Goal: Task Accomplishment & Management: Manage account settings

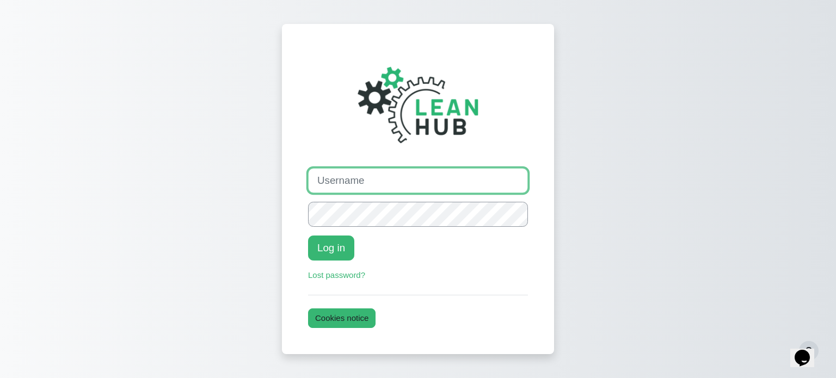
click at [398, 176] on input "Username" at bounding box center [418, 180] width 220 height 25
click at [353, 184] on input "Username" at bounding box center [418, 180] width 220 height 25
paste input "rachael_donato"
type input "rachael_donato"
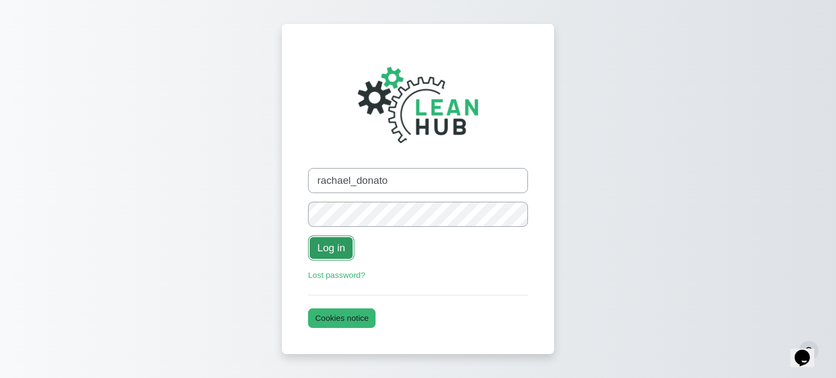
click at [324, 254] on button "Log in" at bounding box center [331, 248] width 46 height 25
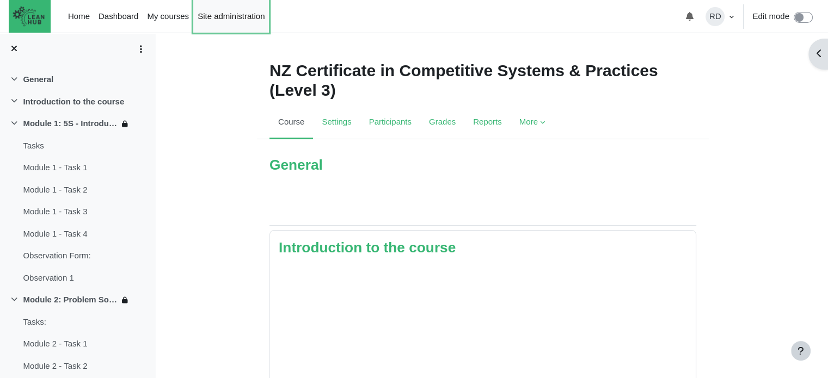
click at [231, 13] on link "Site administration" at bounding box center [231, 16] width 76 height 33
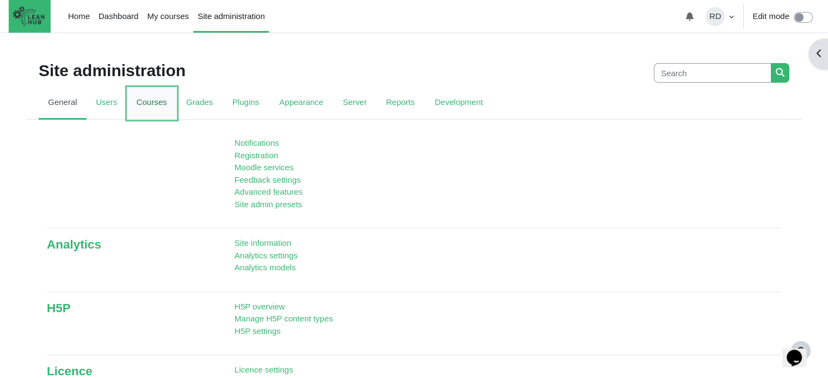
click at [139, 102] on link "Courses" at bounding box center [152, 103] width 50 height 33
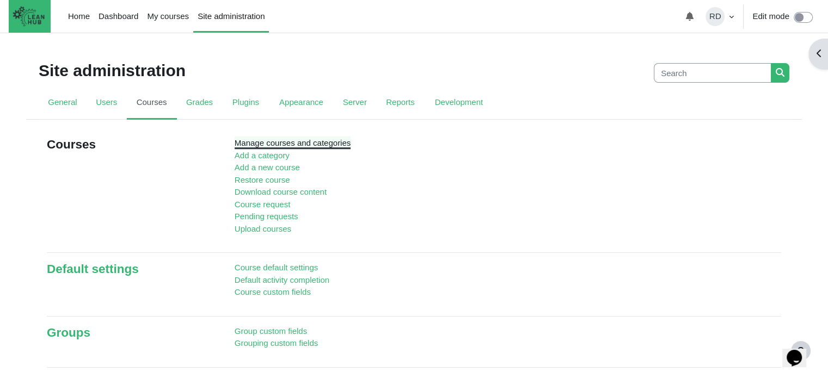
click at [289, 143] on link "Manage courses and categories" at bounding box center [293, 142] width 116 height 9
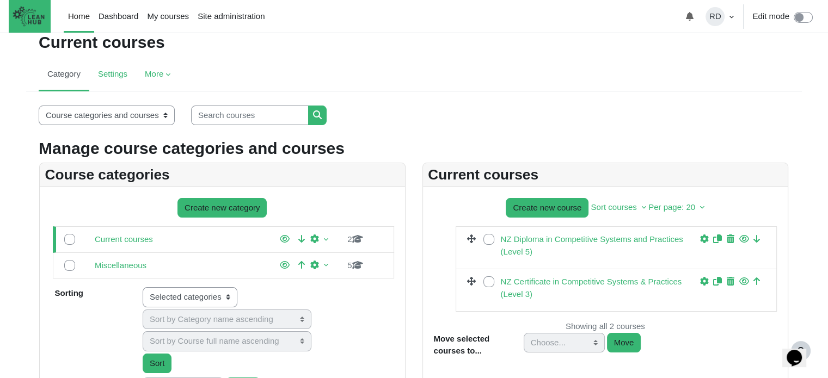
scroll to position [109, 0]
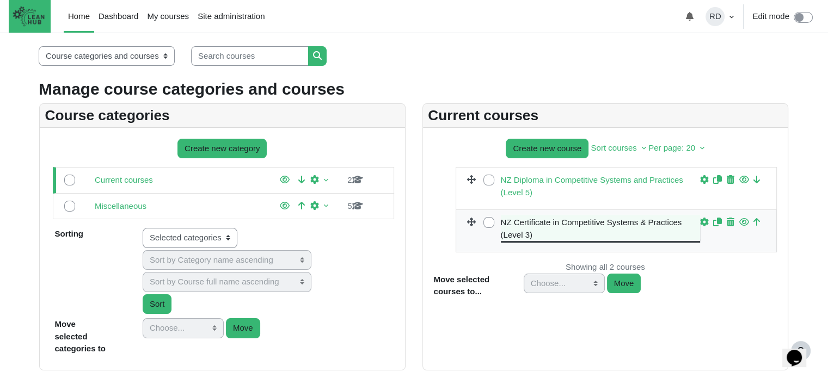
click at [556, 219] on link "NZ Certificate in Competitive Systems & Practices (Level 3)" at bounding box center [601, 229] width 200 height 24
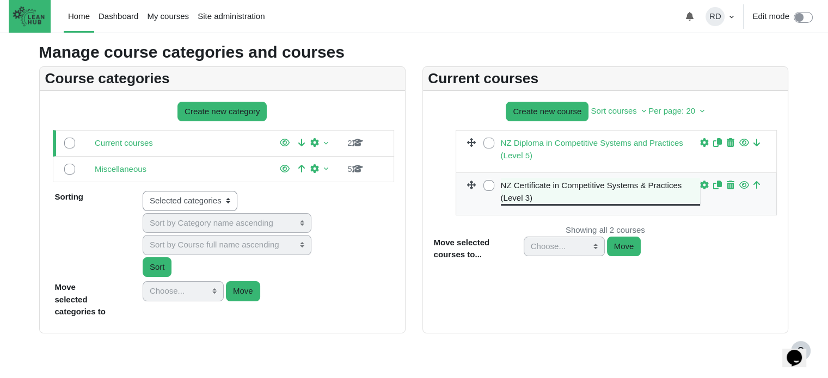
scroll to position [185, 0]
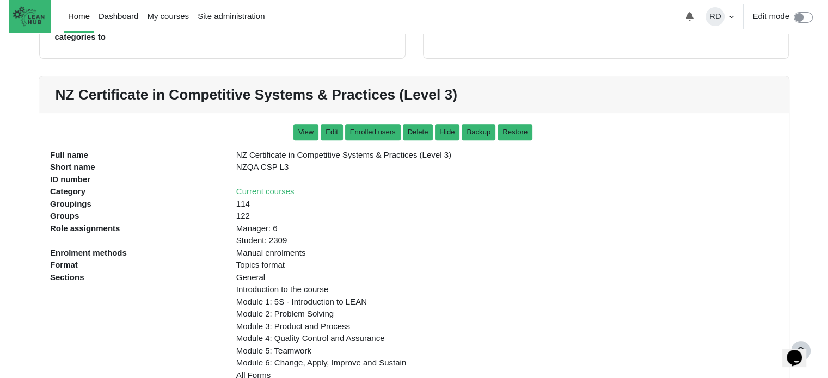
scroll to position [329, 0]
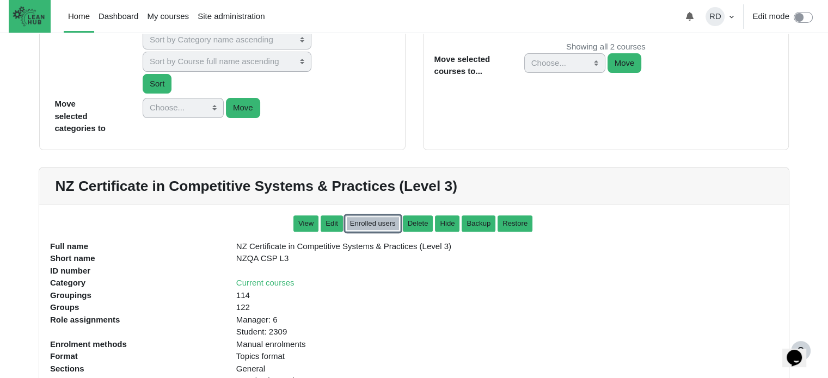
click at [375, 228] on link "Enrolled users" at bounding box center [373, 223] width 56 height 16
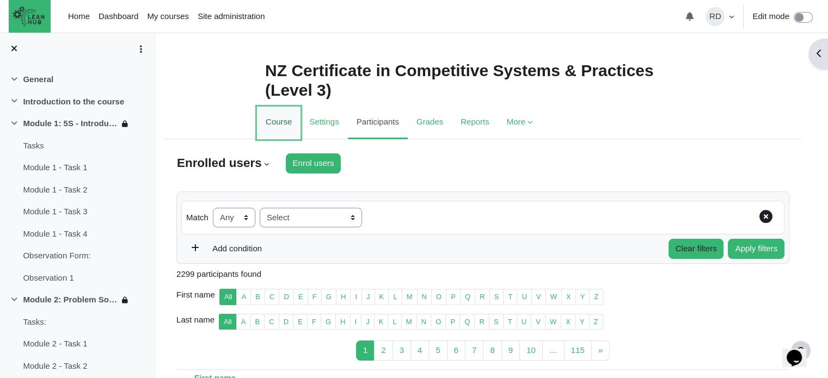
click at [268, 129] on link "Course" at bounding box center [279, 123] width 44 height 33
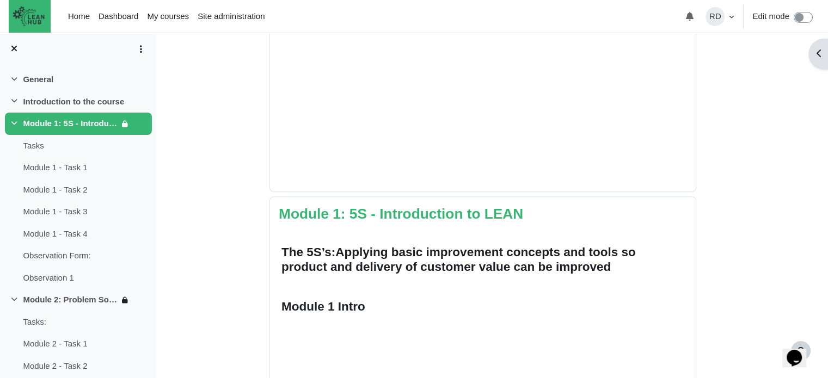
scroll to position [544, 0]
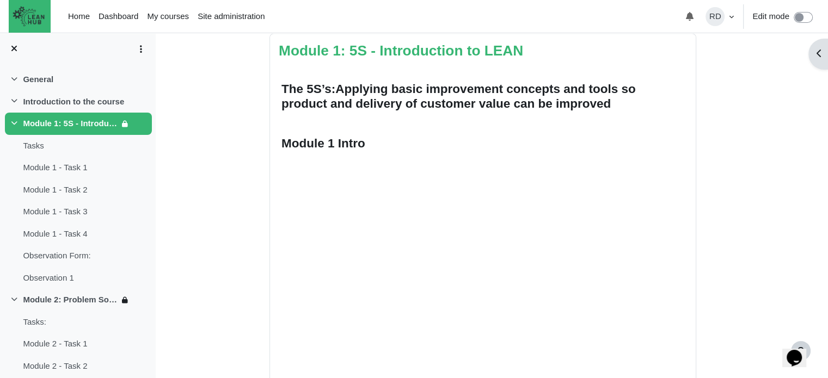
click at [504, 100] on span "pplying basic improvement concepts and tools so product and delivery of custome…" at bounding box center [458, 96] width 354 height 28
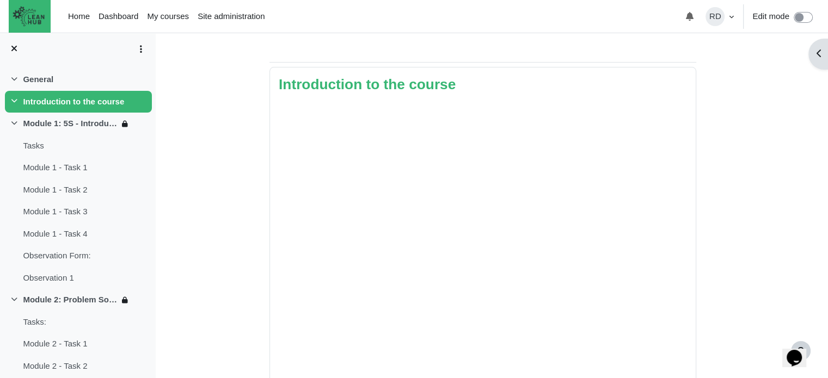
scroll to position [0, 0]
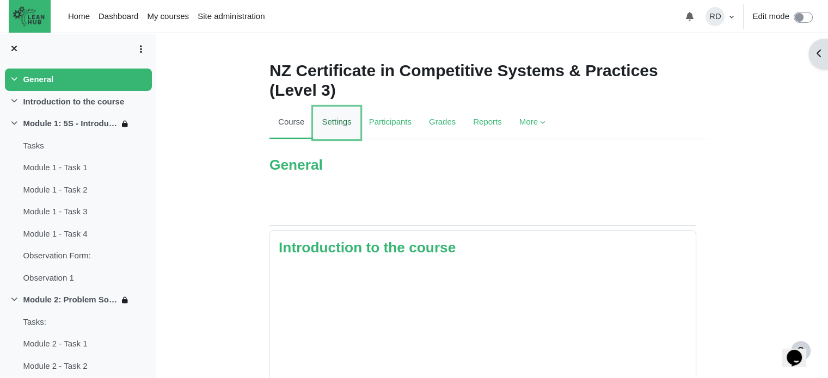
click at [347, 127] on link "Settings" at bounding box center [336, 123] width 47 height 33
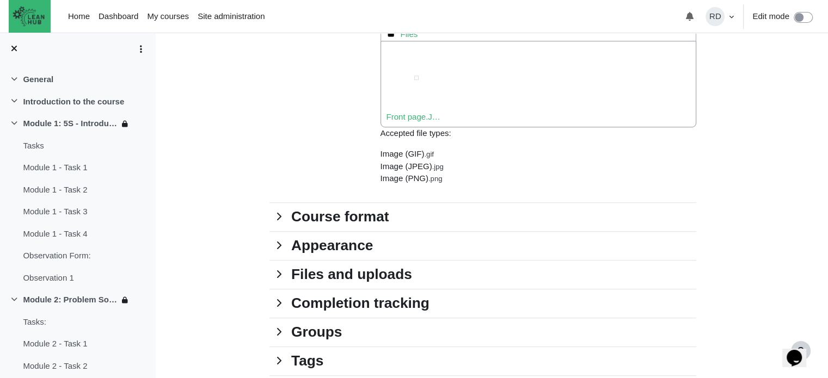
scroll to position [816, 0]
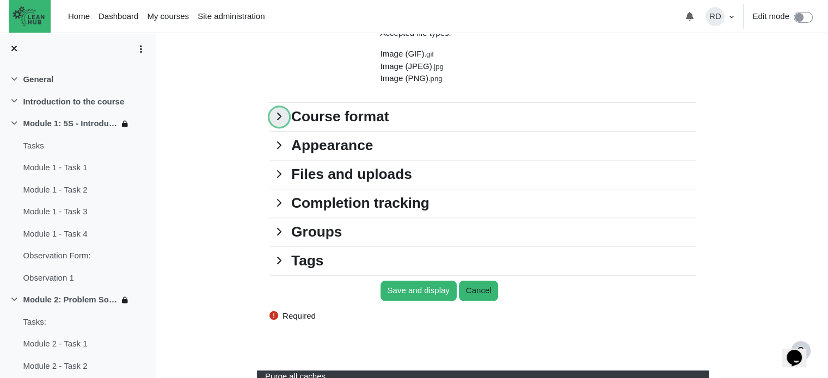
click at [279, 120] on link "Course format" at bounding box center [279, 117] width 20 height 20
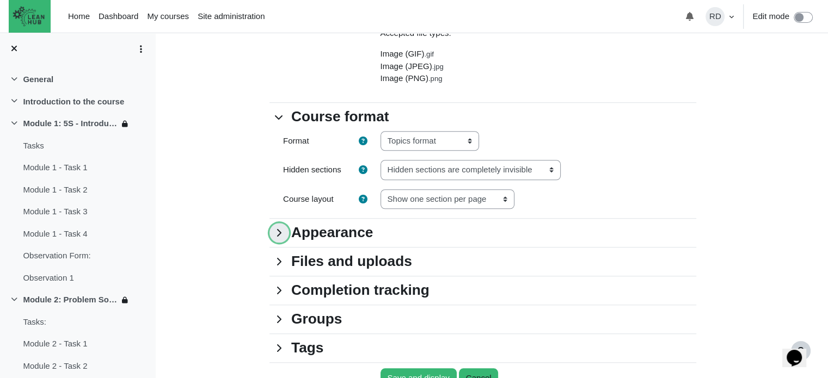
click at [279, 236] on link "Appearance" at bounding box center [279, 233] width 20 height 20
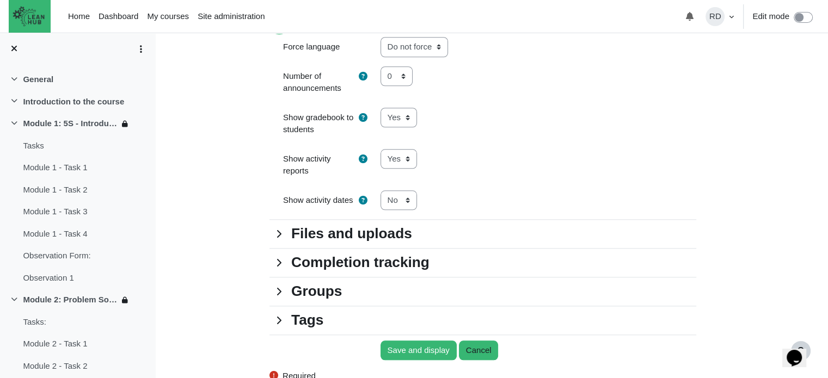
scroll to position [1088, 0]
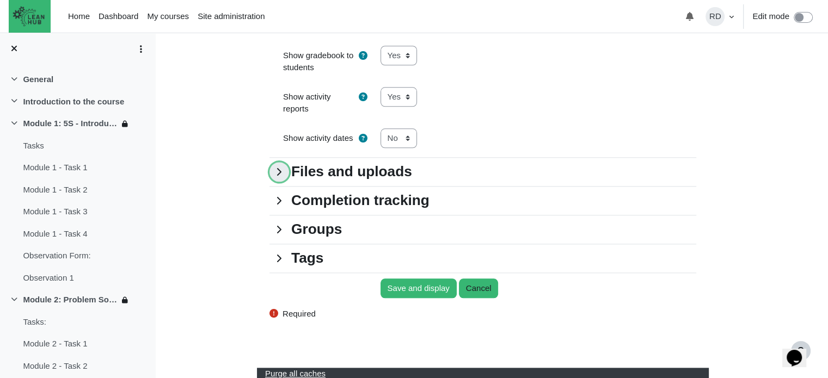
click at [279, 176] on link "Files and uploads" at bounding box center [279, 172] width 20 height 20
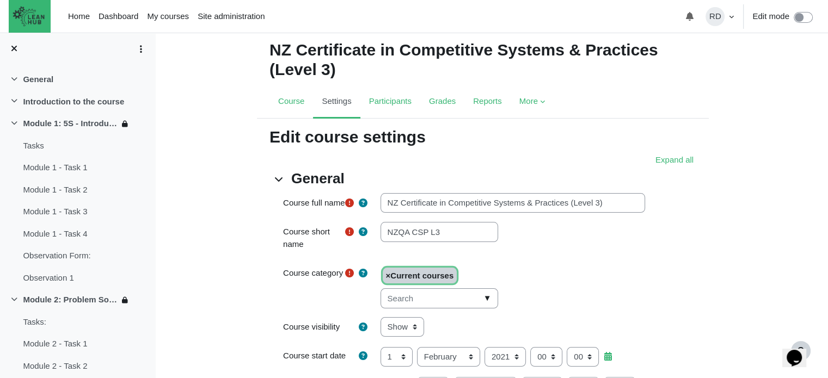
scroll to position [0, 0]
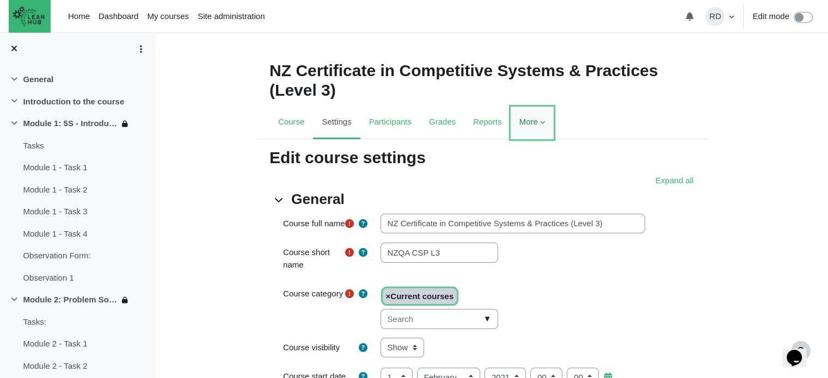
click at [527, 125] on link "More" at bounding box center [531, 123] width 43 height 33
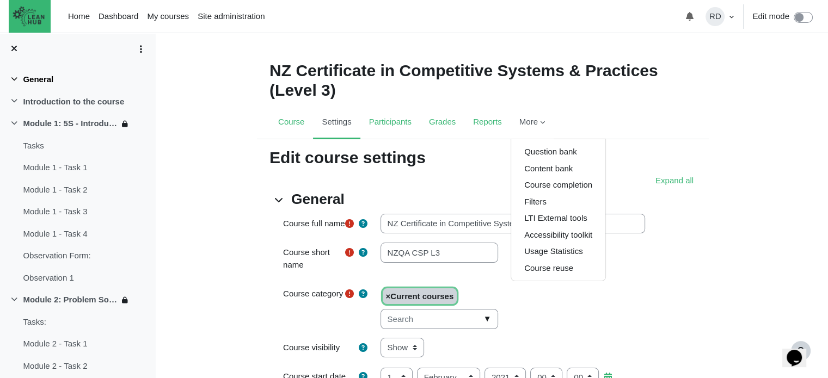
click at [12, 77] on icon at bounding box center [14, 80] width 9 height 9
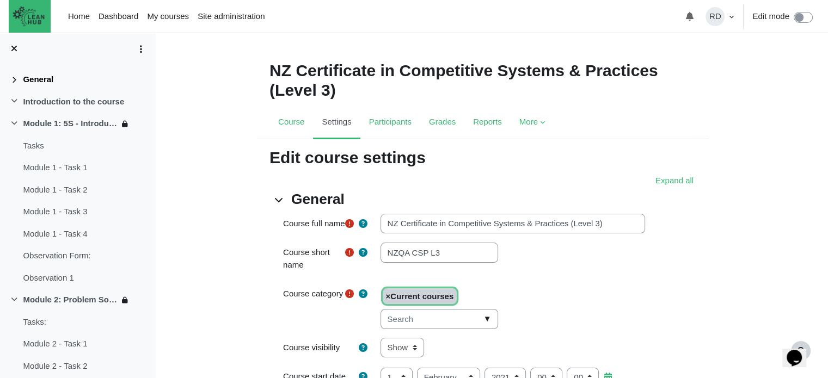
click at [12, 77] on icon at bounding box center [14, 81] width 9 height 9
click at [281, 126] on link "Course" at bounding box center [291, 123] width 44 height 33
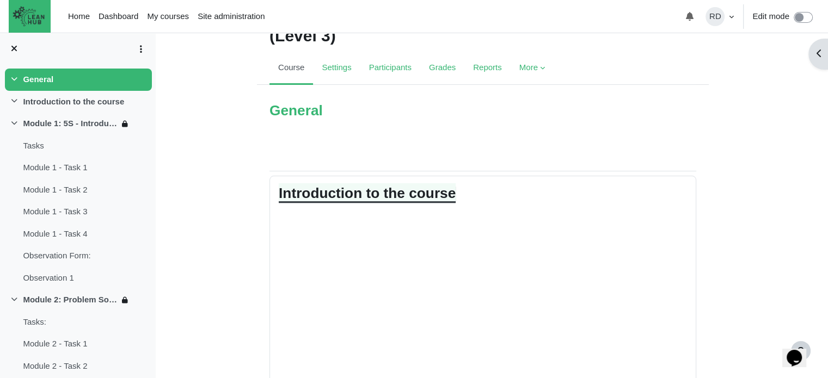
click at [397, 191] on link "Introduction to the course" at bounding box center [367, 193] width 177 height 16
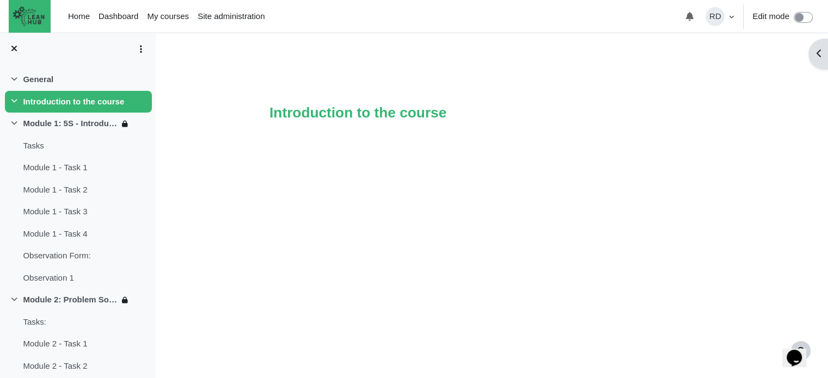
scroll to position [20, 0]
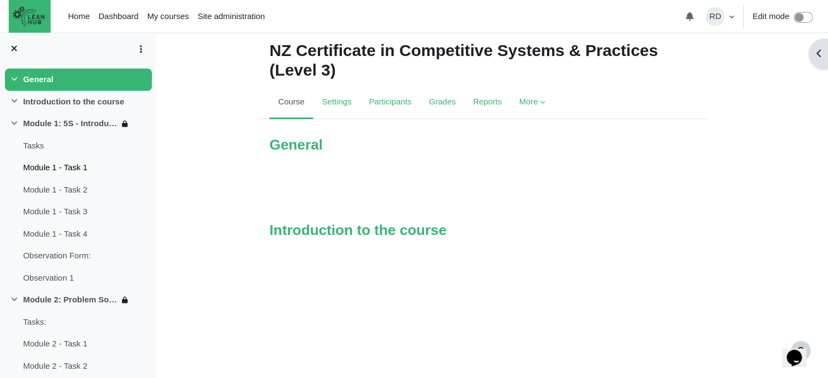
click at [67, 169] on link "Module 1 - Task 1" at bounding box center [55, 168] width 64 height 13
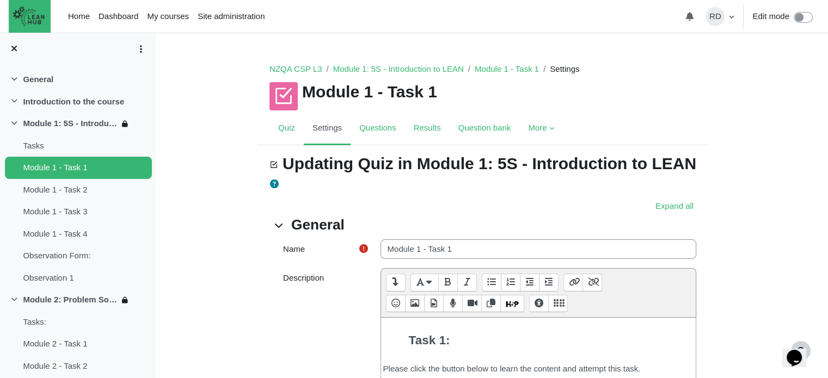
scroll to position [163, 0]
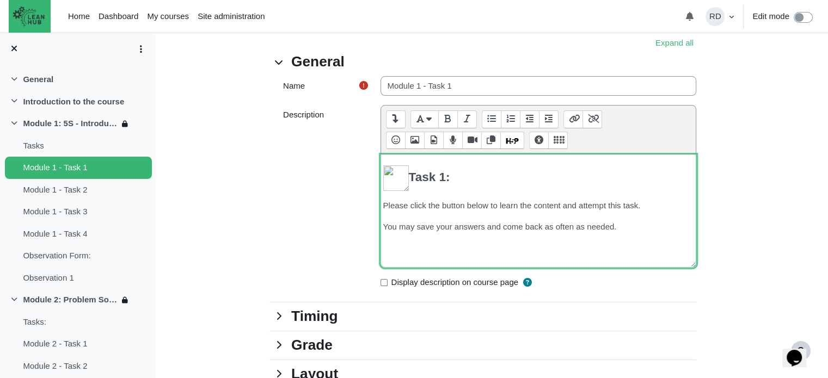
click at [527, 232] on div "Task 1: Please click the button below to learn the content and attempt this tas…" at bounding box center [538, 211] width 316 height 113
click at [528, 232] on div "Task 1: Please click the button below to learn the content and attempt this tas…" at bounding box center [538, 211] width 316 height 113
click at [433, 174] on strong "Task 1:" at bounding box center [416, 177] width 67 height 14
click at [397, 175] on img "Content" at bounding box center [396, 178] width 26 height 26
click at [506, 195] on div "Task 1: Please click the button below to learn the content and attempt this tas…" at bounding box center [538, 211] width 316 height 113
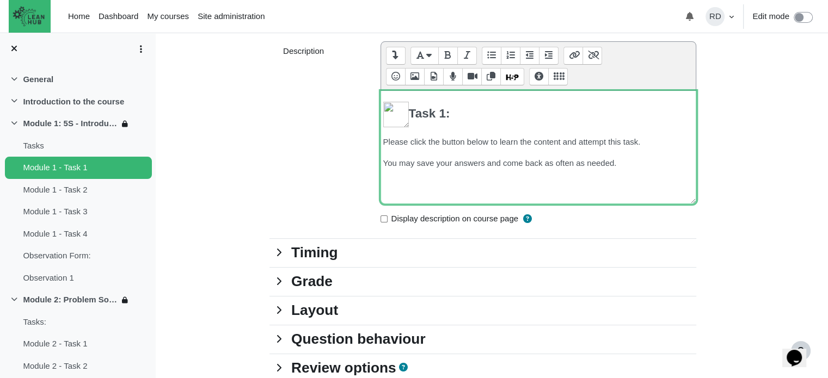
scroll to position [272, 0]
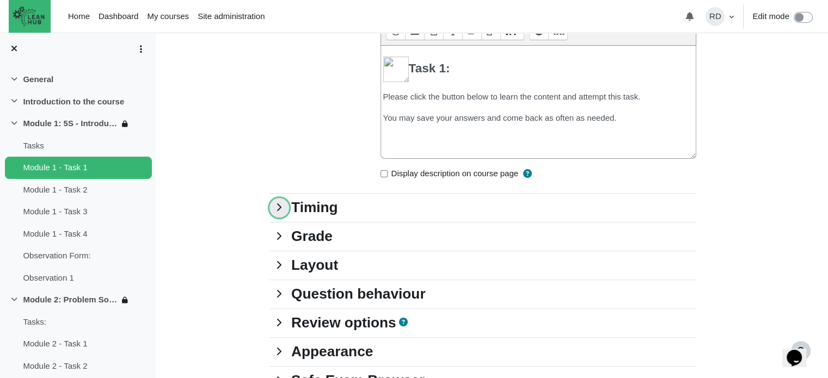
click at [277, 202] on link "Timing" at bounding box center [279, 208] width 20 height 20
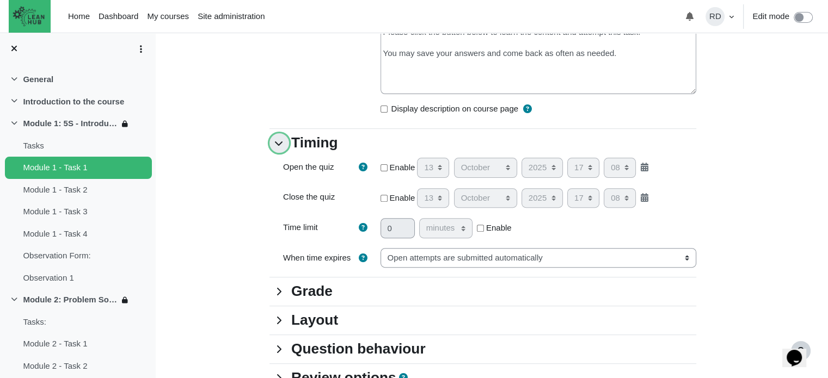
scroll to position [435, 0]
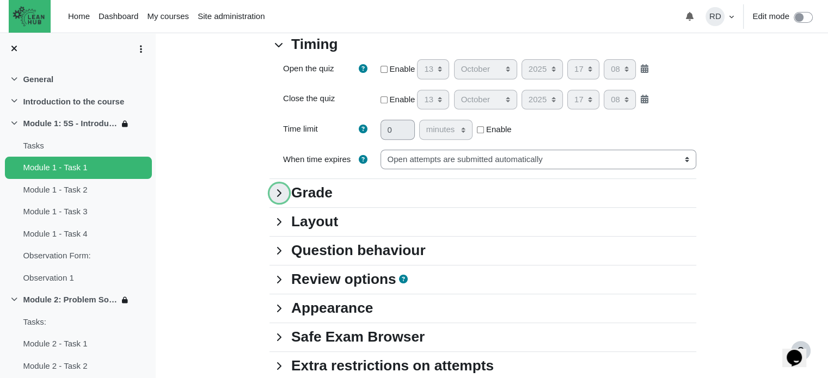
click at [281, 198] on link "Grade" at bounding box center [279, 193] width 20 height 20
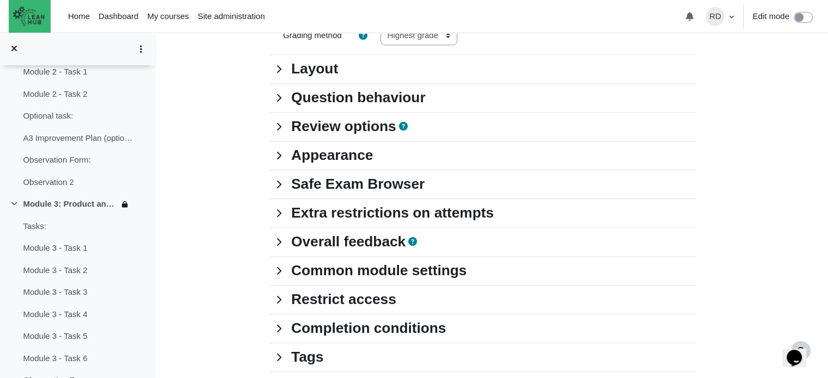
scroll to position [707, 0]
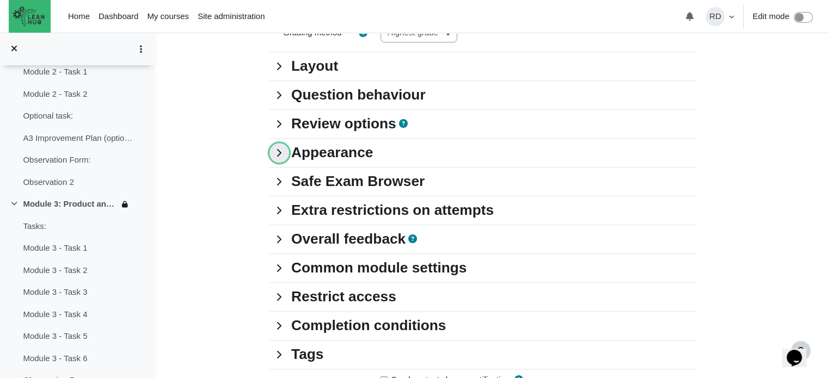
click at [279, 154] on link "Appearance" at bounding box center [279, 153] width 20 height 20
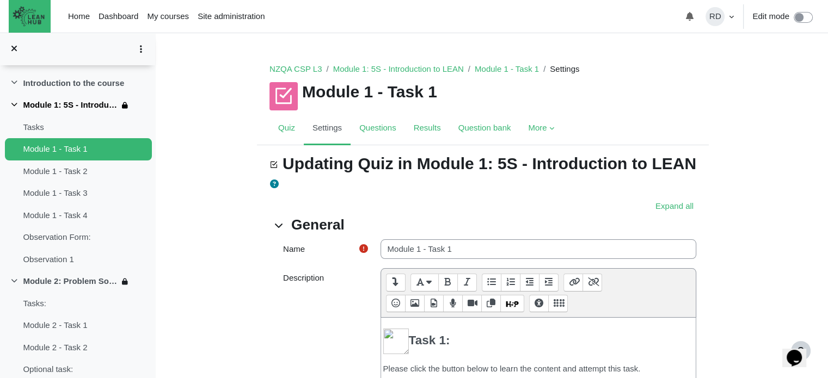
scroll to position [0, 0]
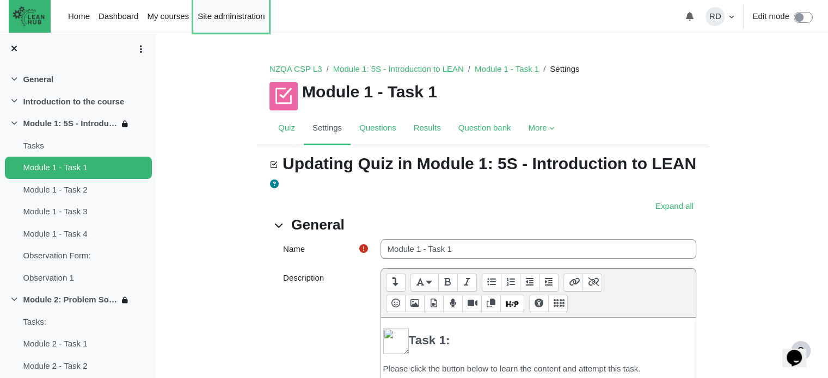
click at [245, 19] on link "Site administration" at bounding box center [231, 16] width 76 height 33
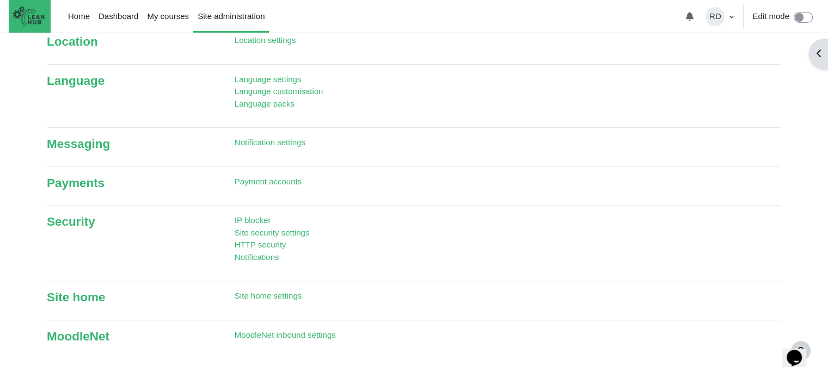
scroll to position [428, 0]
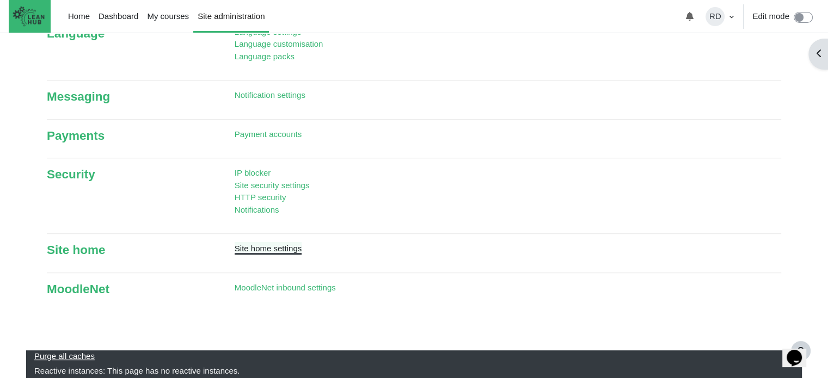
click at [273, 251] on link "Site home settings" at bounding box center [268, 248] width 67 height 9
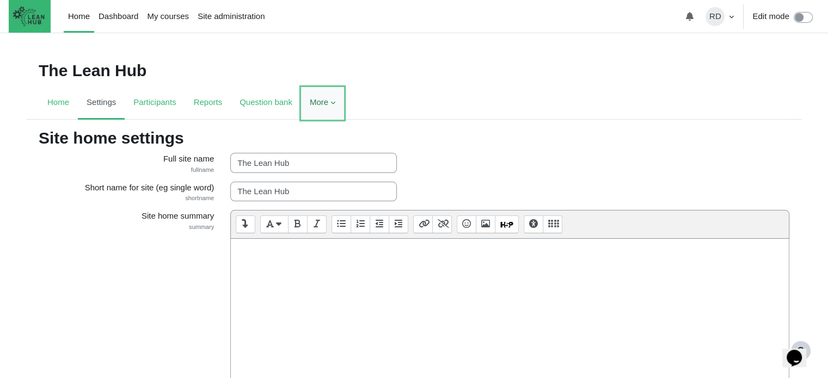
click at [322, 113] on link "More" at bounding box center [322, 103] width 43 height 33
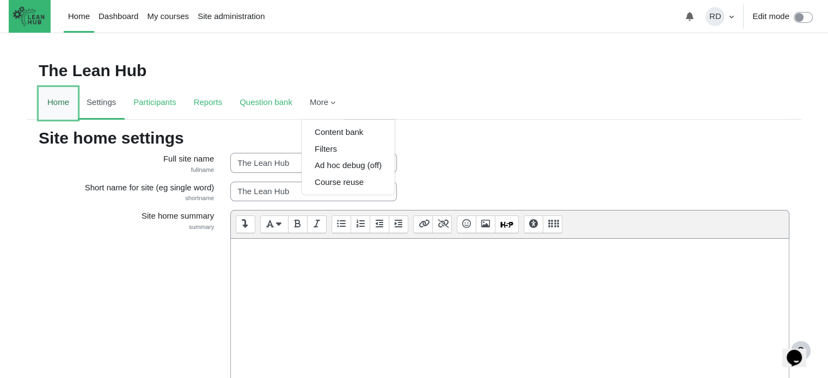
click at [60, 99] on link "Home" at bounding box center [58, 103] width 39 height 33
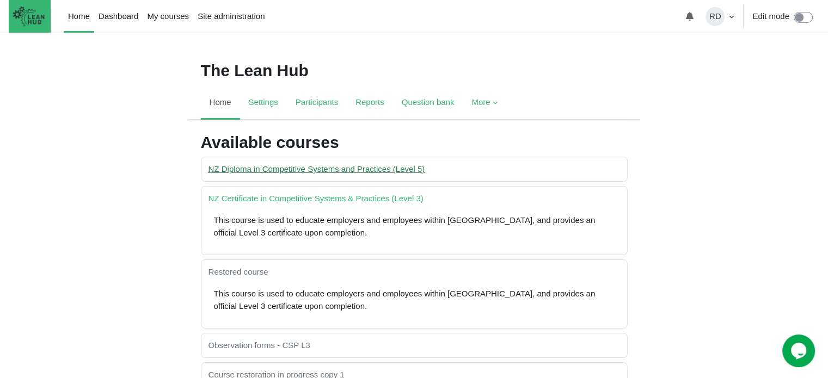
drag, startPoint x: 275, startPoint y: 175, endPoint x: 275, endPoint y: 168, distance: 7.1
click at [275, 175] on div "NZ Diploma in Competitive Systems and Practices (Level 5)" at bounding box center [414, 169] width 417 height 15
click at [275, 168] on link "NZ Diploma in Competitive Systems and Practices (Level 5)" at bounding box center [316, 168] width 217 height 9
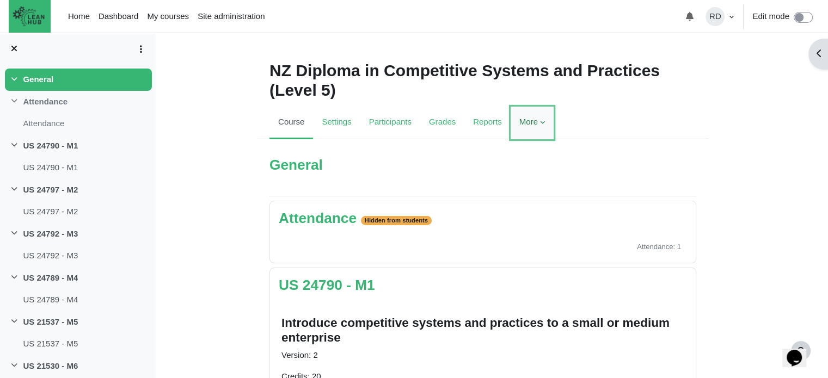
click at [534, 130] on link "More" at bounding box center [531, 123] width 43 height 33
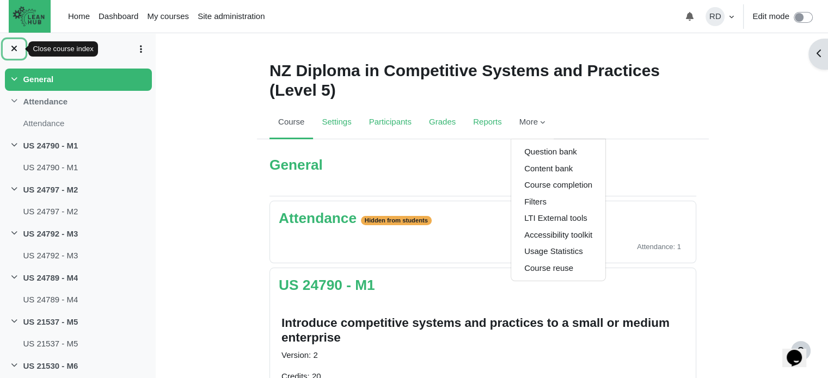
click at [11, 48] on icon at bounding box center [14, 48] width 9 height 9
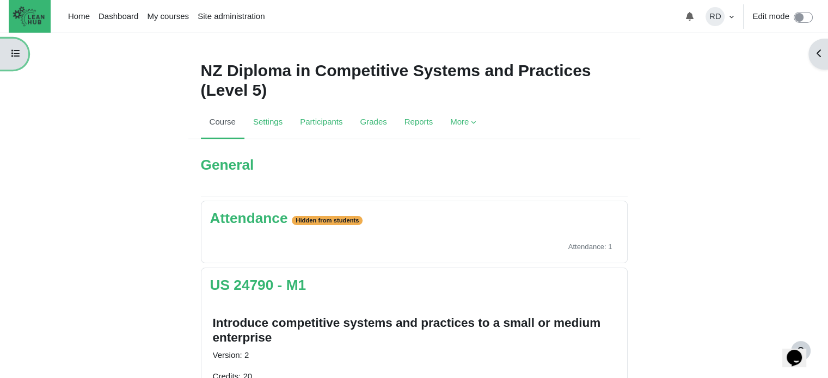
click at [11, 48] on button "Open course index" at bounding box center [14, 54] width 28 height 31
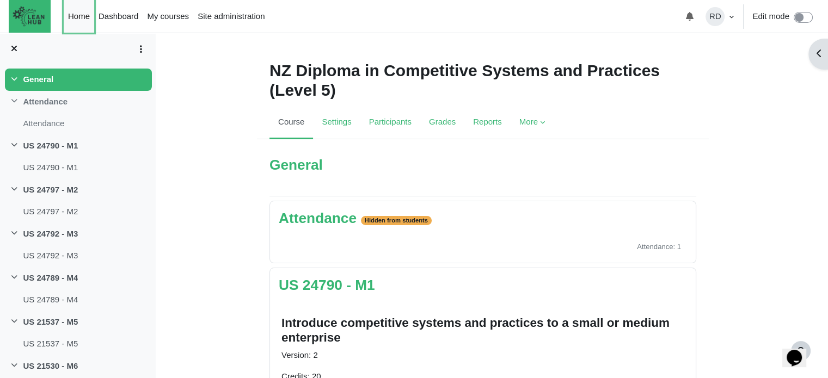
click at [88, 13] on link "Home" at bounding box center [79, 16] width 30 height 33
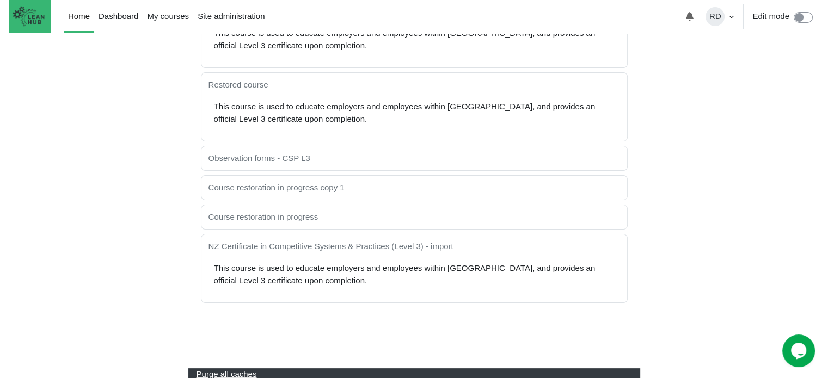
scroll to position [254, 0]
